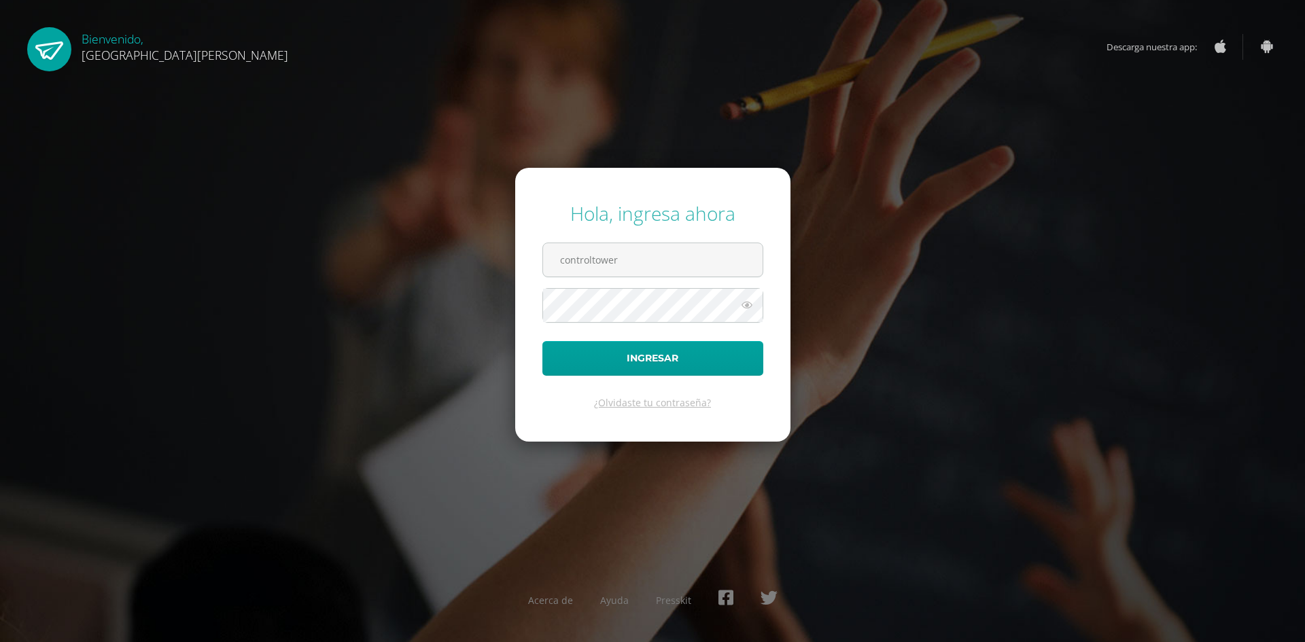
click at [543, 341] on button "Ingresar" at bounding box center [653, 358] width 221 height 35
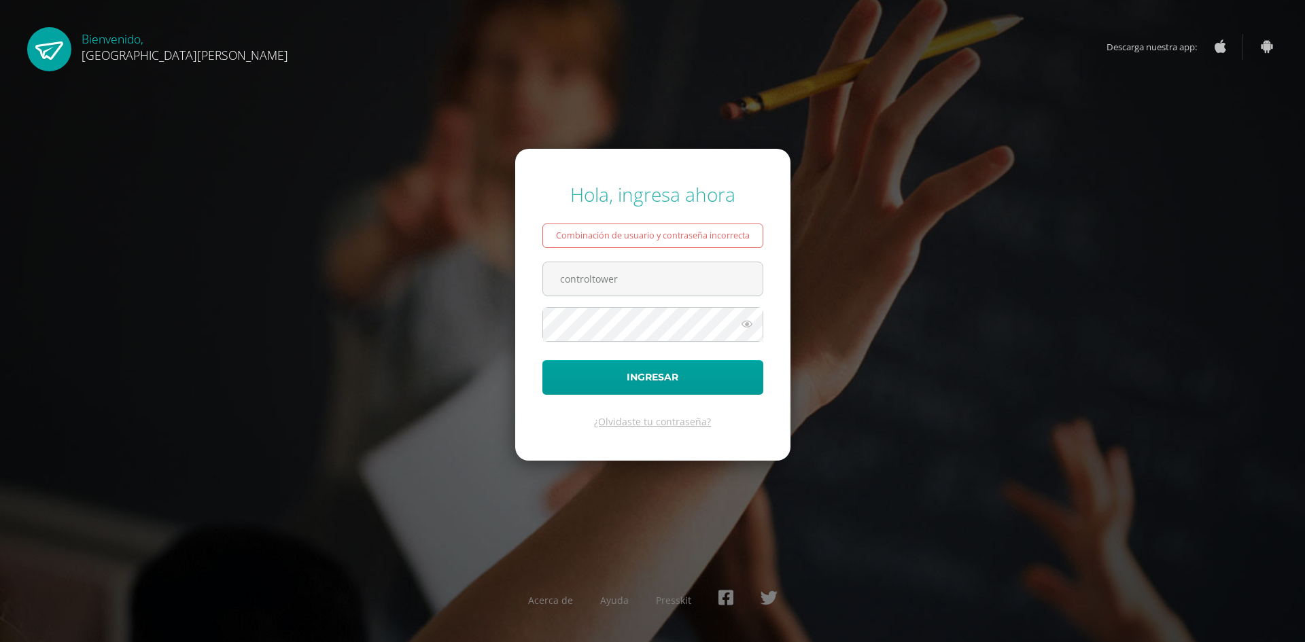
click at [640, 302] on form "Hola, ingresa ahora Combinación de usuario y contraseña incorrecta controltower…" at bounding box center [652, 304] width 275 height 311
drag, startPoint x: 640, startPoint y: 286, endPoint x: 356, endPoint y: 221, distance: 291.6
click at [377, 232] on div "Hola, ingresa ahora Combinación de usuario y contraseña incorrecta controltower…" at bounding box center [652, 321] width 877 height 300
type input "elizabeth.o201095@gmail.com"
click at [543, 360] on button "Ingresar" at bounding box center [653, 377] width 221 height 35
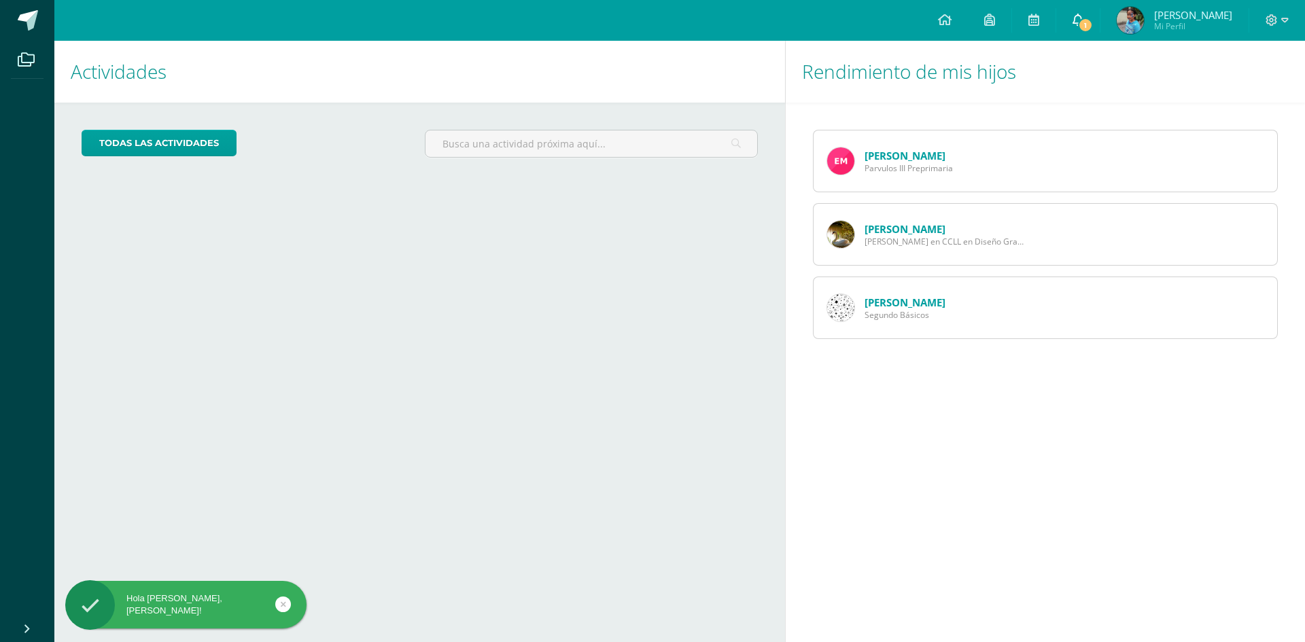
click at [1090, 15] on link "1" at bounding box center [1078, 20] width 44 height 41
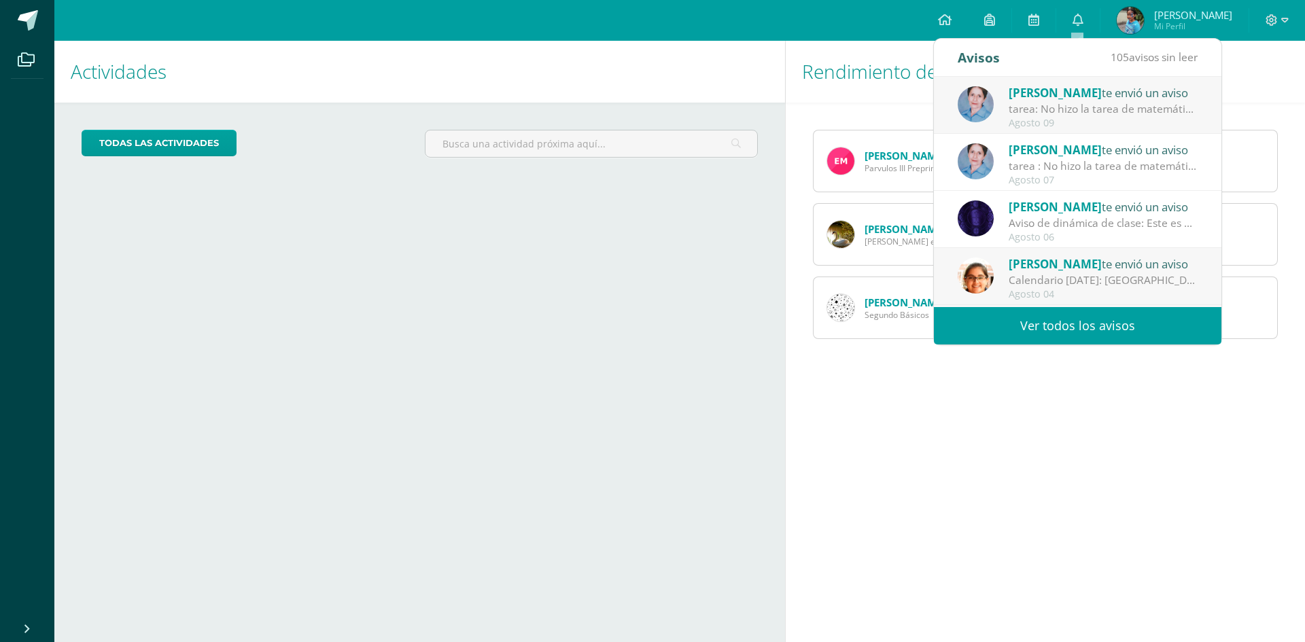
click at [1090, 116] on div "tarea: No hizo la tarea de matemática que deje para entregar el [DATE]" at bounding box center [1103, 109] width 189 height 16
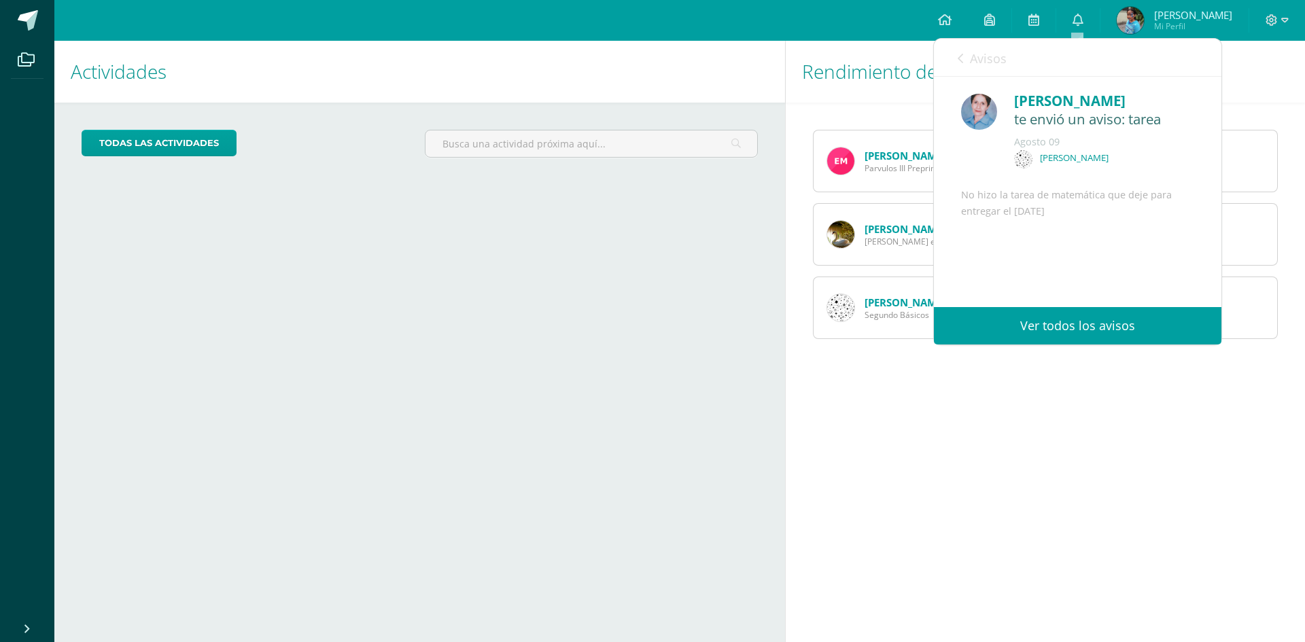
click at [913, 162] on span "Parvulos III Preprimaria" at bounding box center [909, 168] width 88 height 12
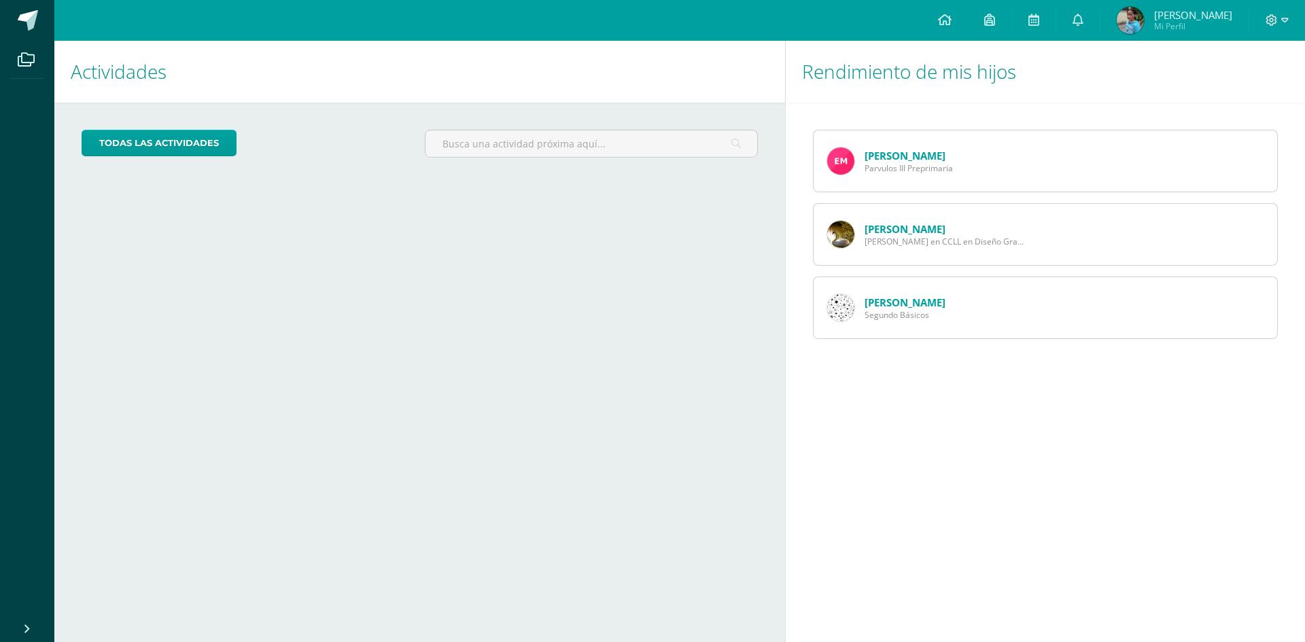
click at [913, 158] on link "[PERSON_NAME]" at bounding box center [905, 156] width 81 height 14
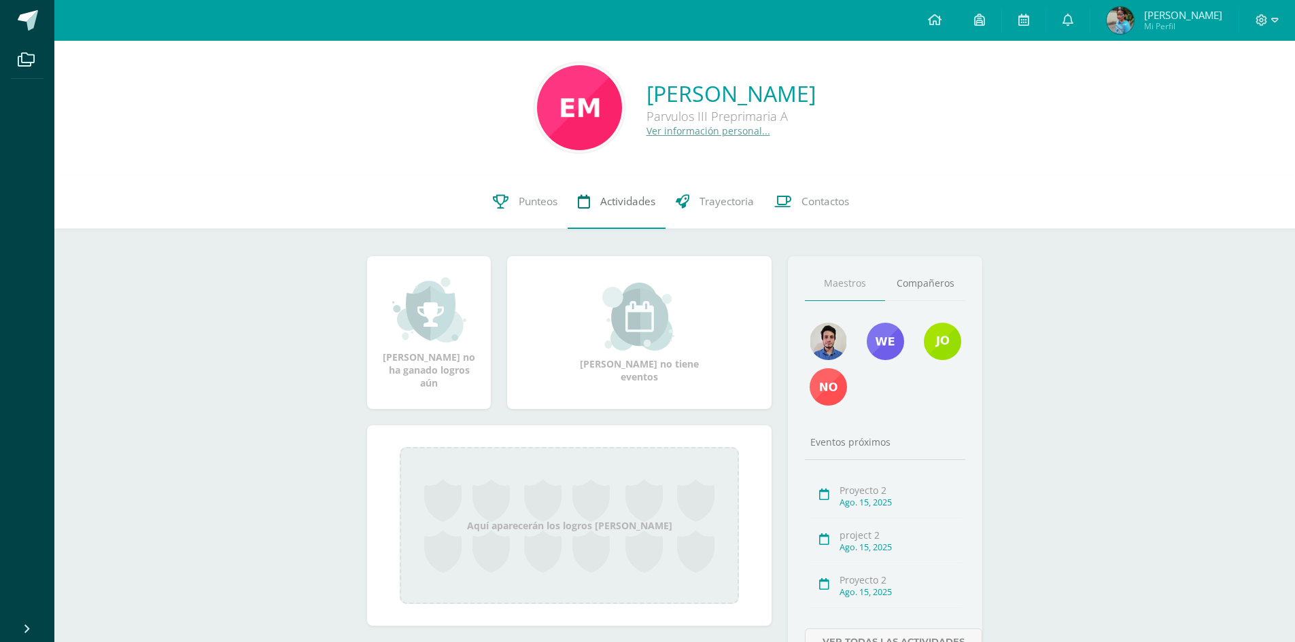
click at [604, 199] on span "Actividades" at bounding box center [627, 201] width 55 height 14
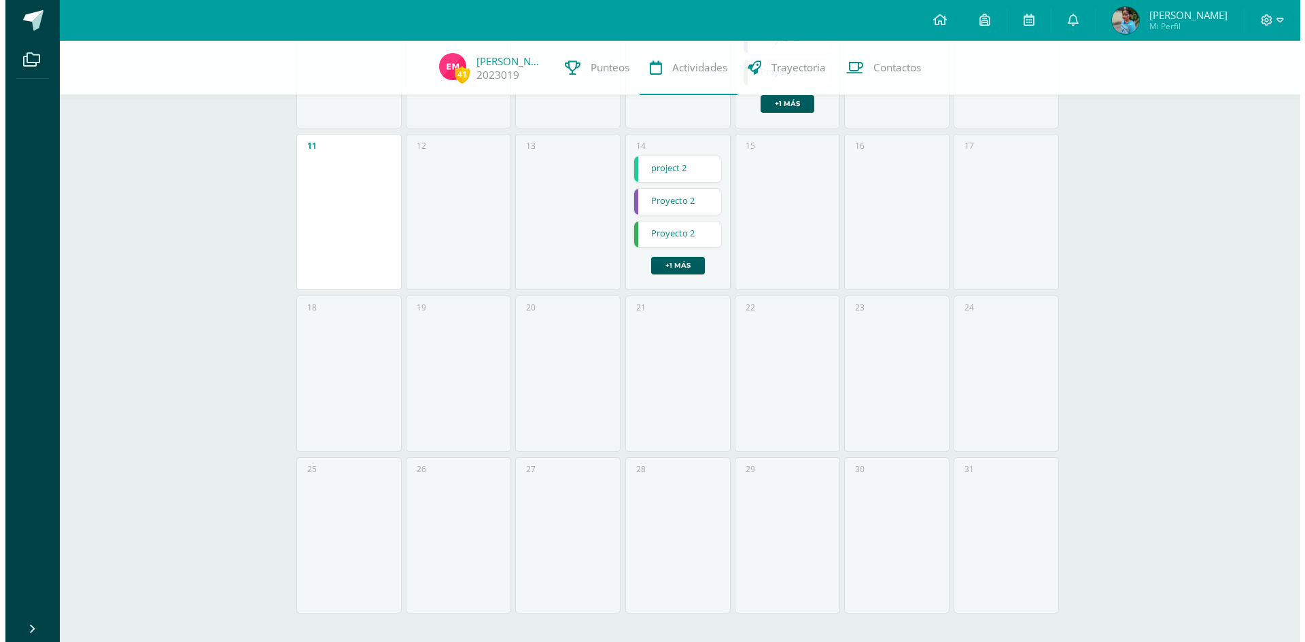
scroll to position [430, 0]
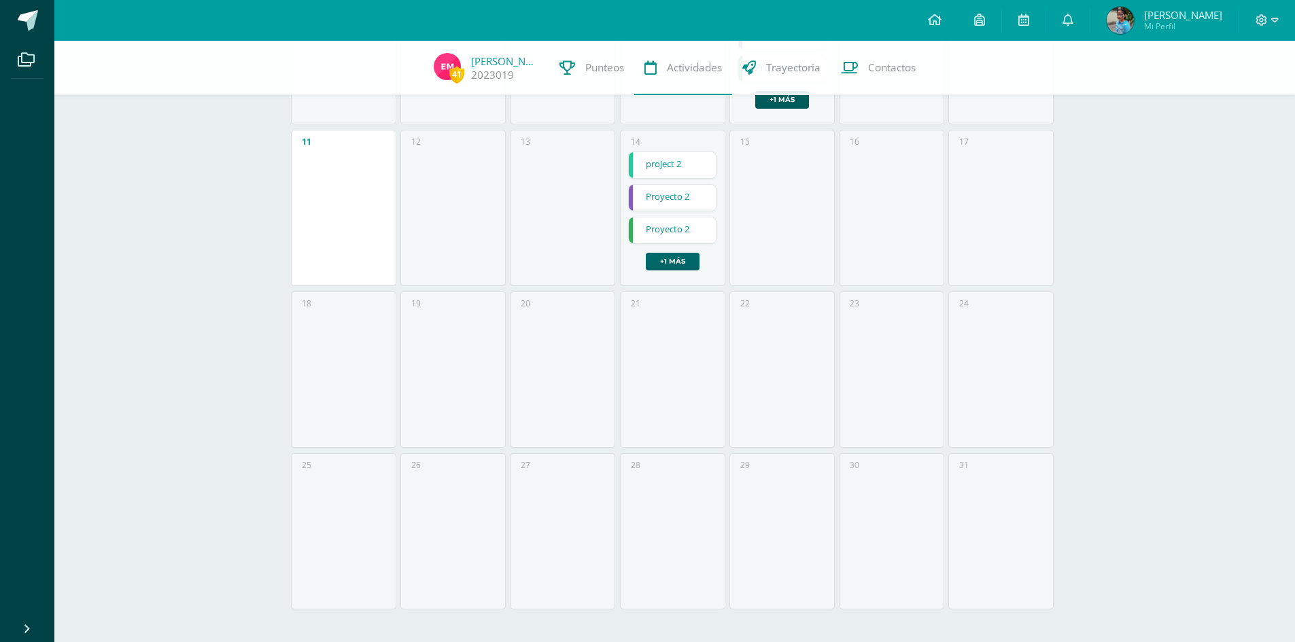
click at [673, 260] on link "+1 más" at bounding box center [673, 262] width 54 height 18
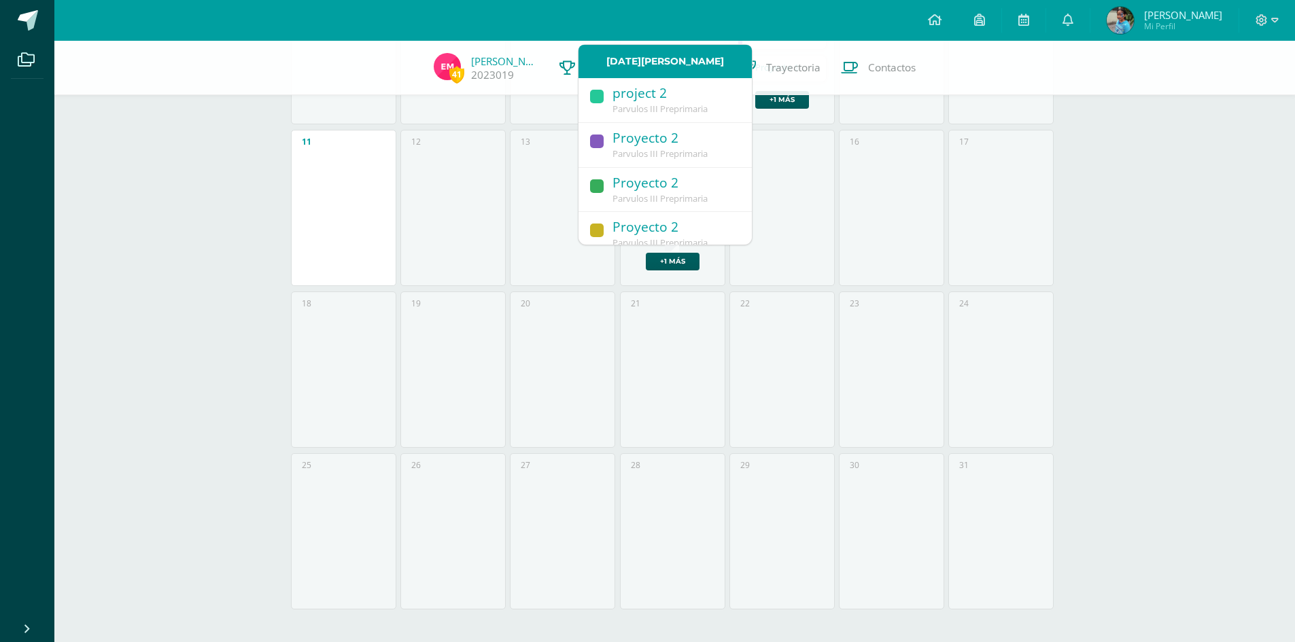
click at [828, 204] on div "15" at bounding box center [781, 208] width 105 height 156
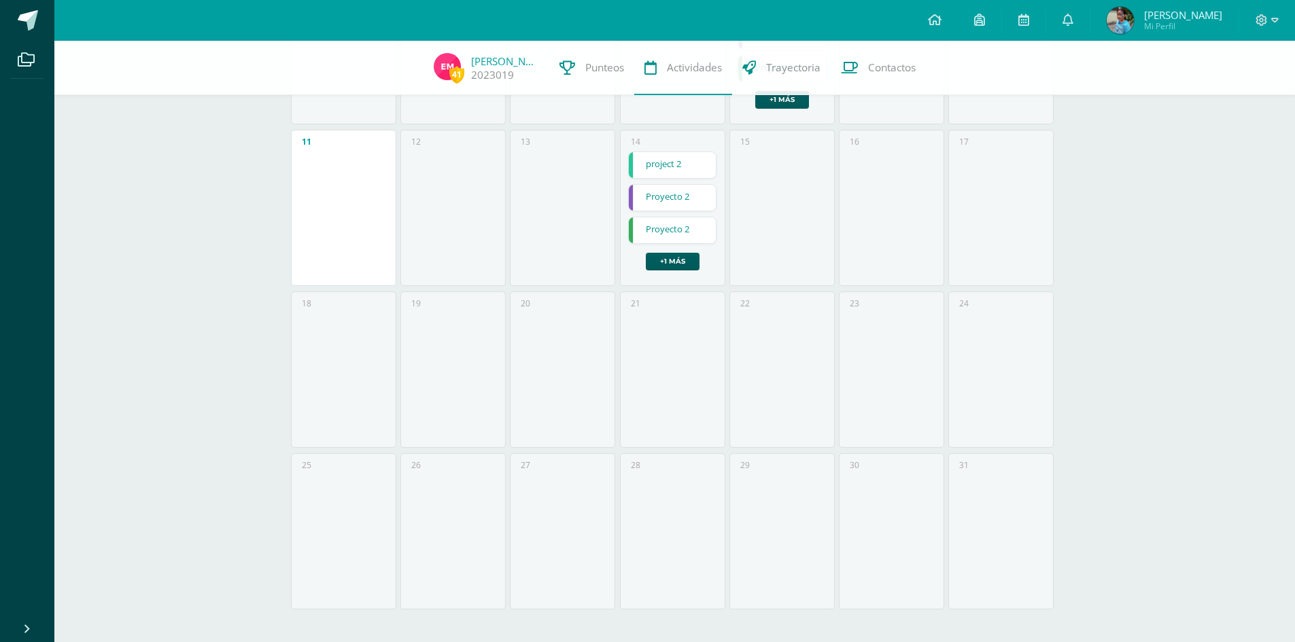
click at [683, 164] on link "project 2" at bounding box center [673, 165] width 88 height 26
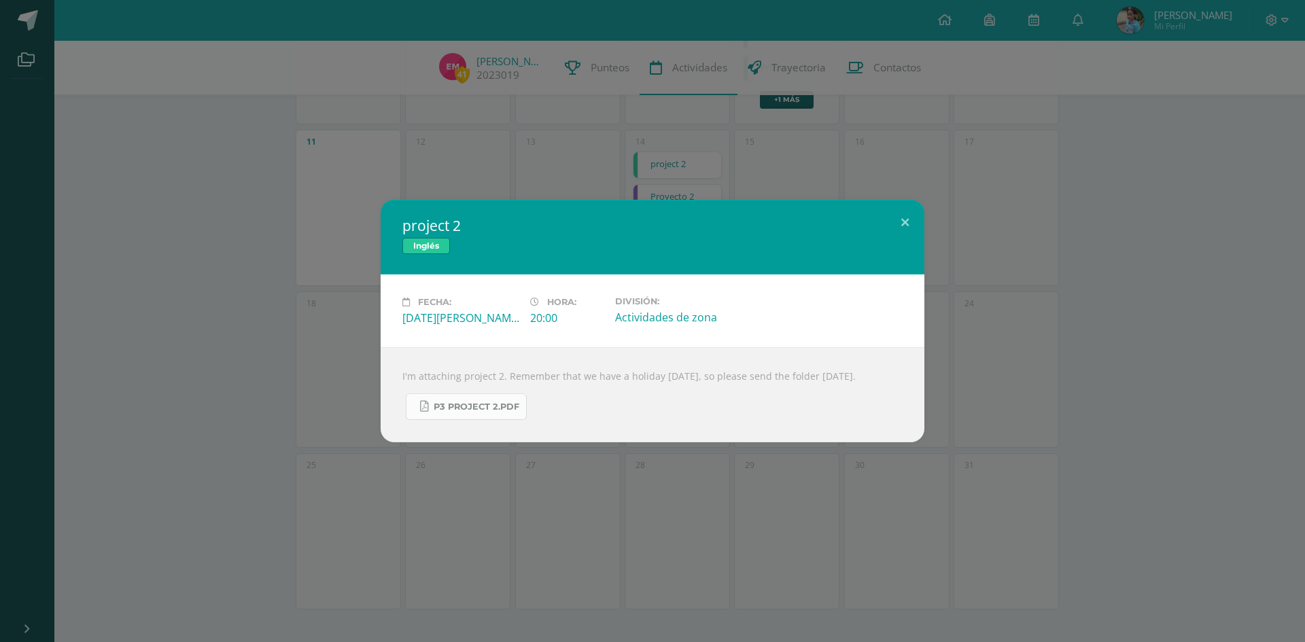
click at [451, 405] on link "P3 Project 2.pdf" at bounding box center [466, 407] width 121 height 27
click at [908, 213] on button at bounding box center [905, 223] width 39 height 46
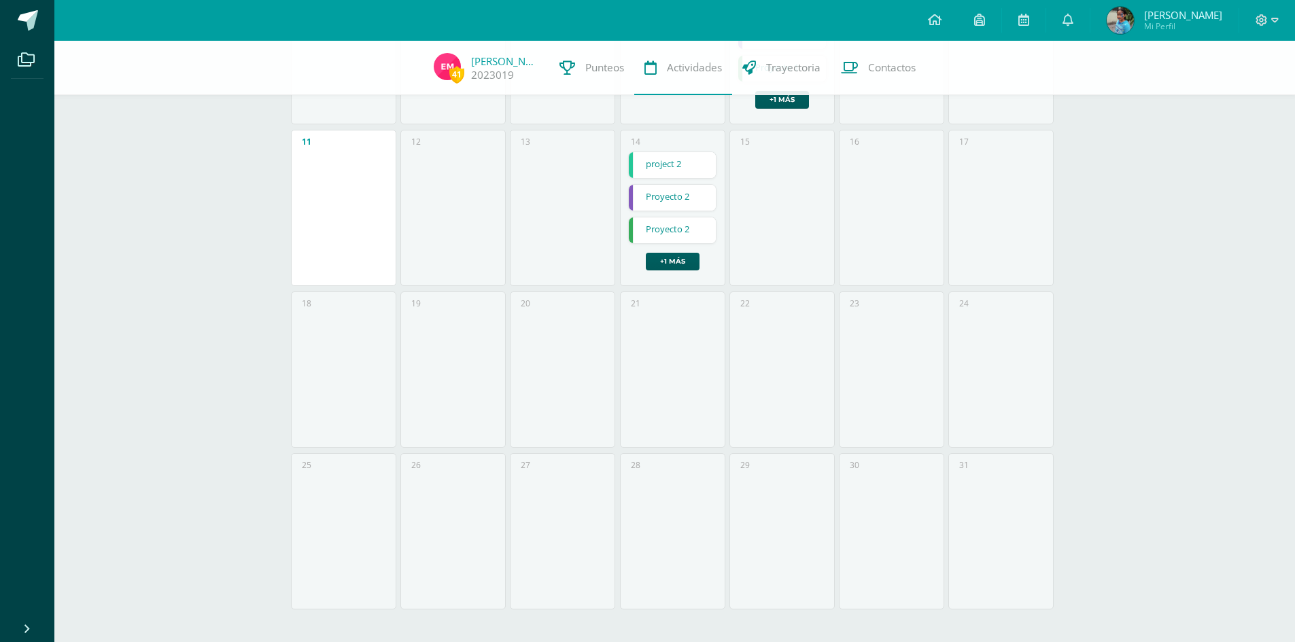
click at [683, 233] on link "Proyecto 2" at bounding box center [673, 231] width 88 height 26
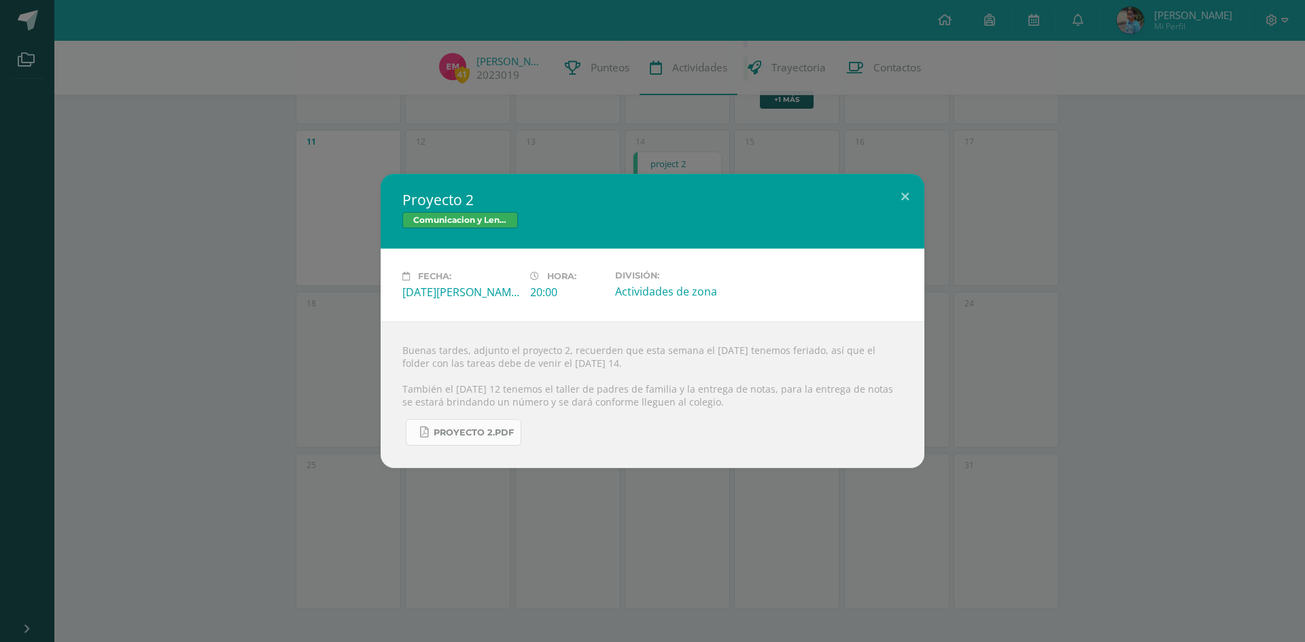
click at [468, 434] on span "Proyecto 2.pdf" at bounding box center [474, 433] width 80 height 11
click at [903, 192] on button at bounding box center [905, 197] width 39 height 46
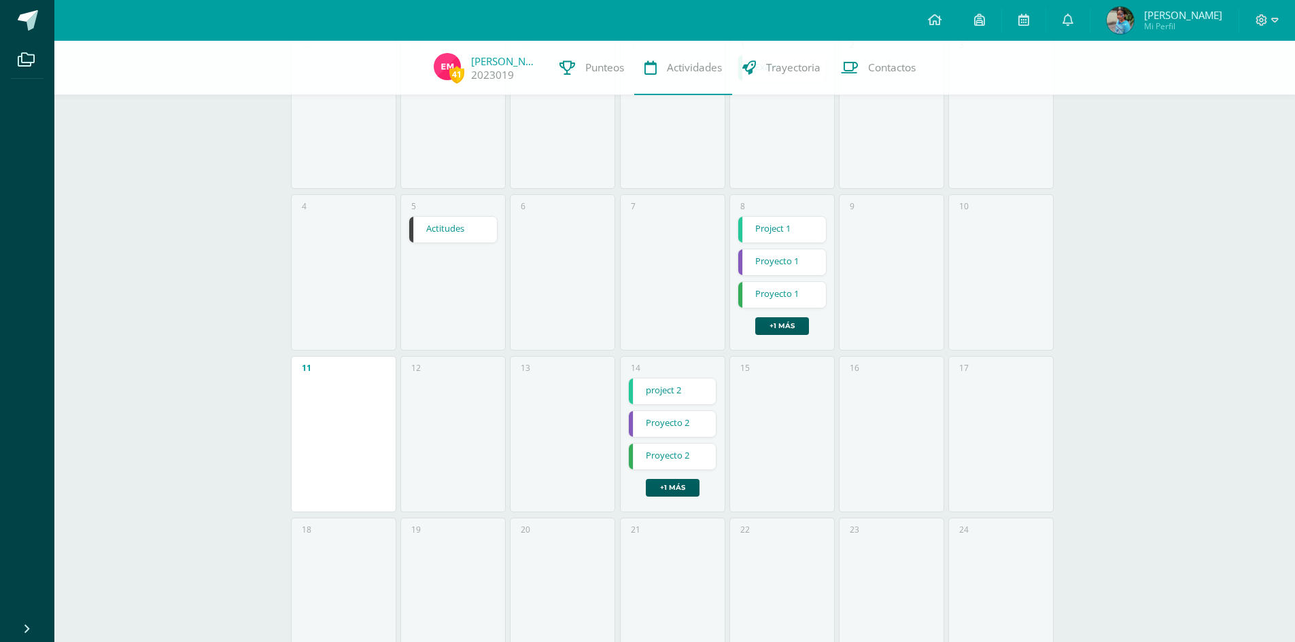
scroll to position [0, 0]
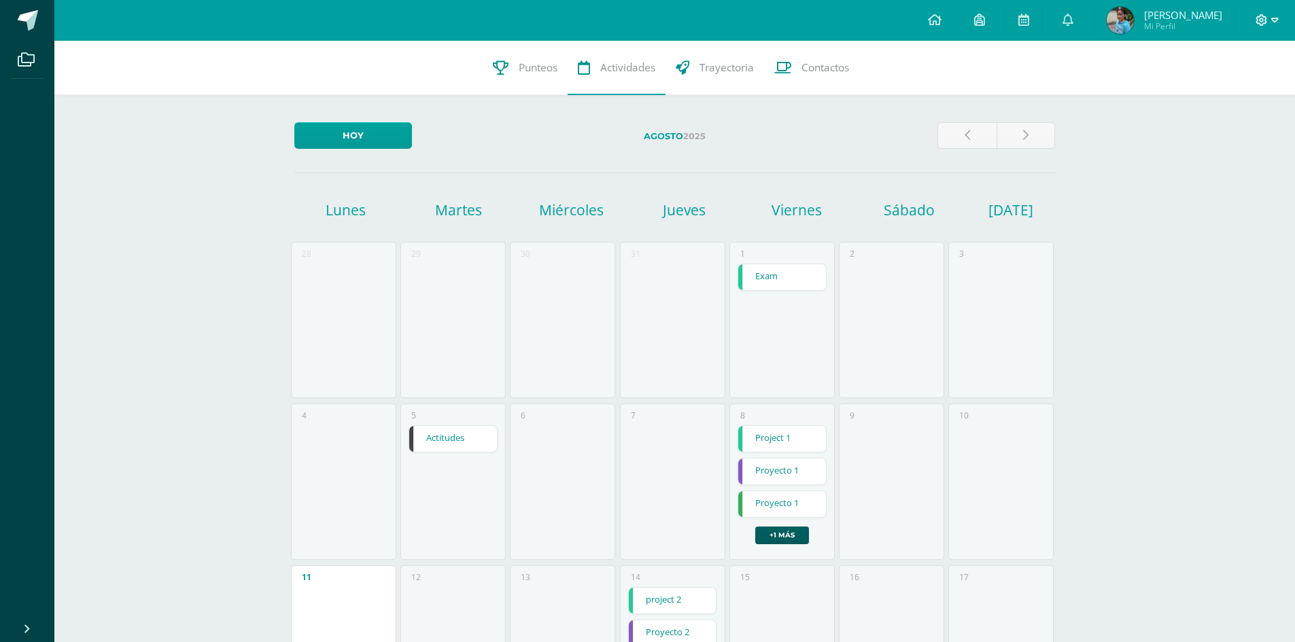
click at [1273, 23] on icon at bounding box center [1274, 20] width 7 height 12
click at [1241, 92] on span "Cerrar sesión" at bounding box center [1232, 92] width 61 height 13
